Goal: Task Accomplishment & Management: Manage account settings

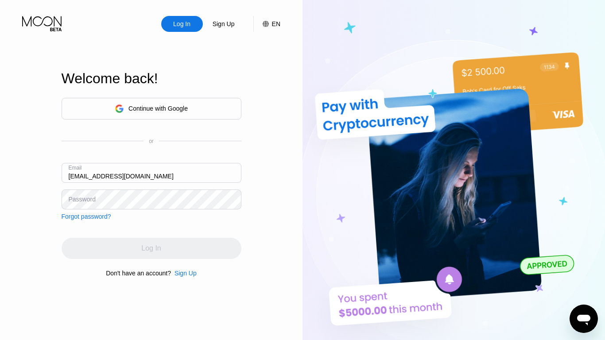
type input "[EMAIL_ADDRESS][DOMAIN_NAME]"
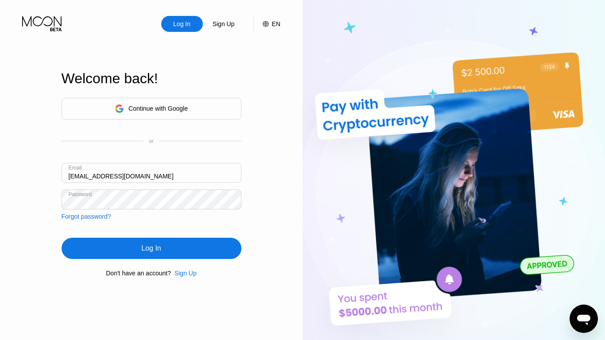
click at [151, 250] on div "Log In" at bounding box center [150, 248] width 19 height 9
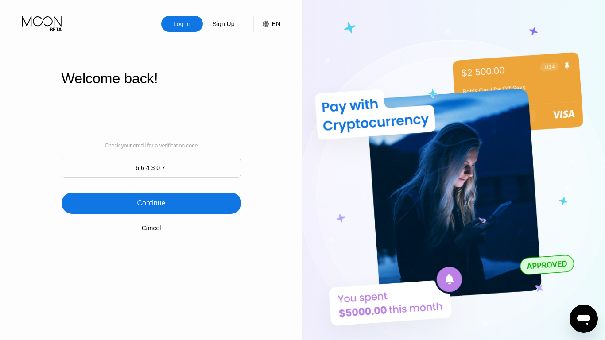
type input "664307"
click at [151, 204] on div "Continue" at bounding box center [151, 203] width 28 height 9
